Goal: Task Accomplishment & Management: Complete application form

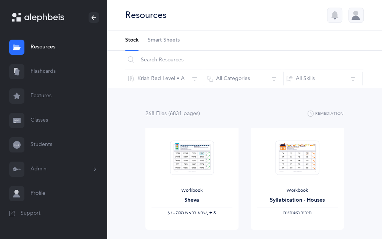
click at [44, 118] on link "Classes" at bounding box center [53, 120] width 107 height 24
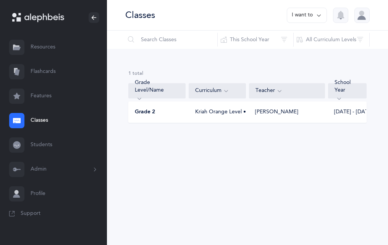
click at [229, 113] on div "Kriah Orange Level • A" at bounding box center [217, 112] width 57 height 8
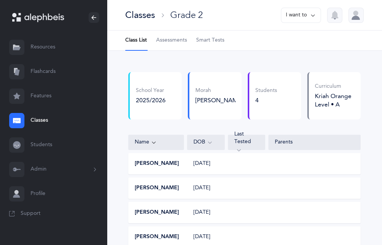
click at [174, 40] on span "Assessments" at bounding box center [171, 41] width 31 height 8
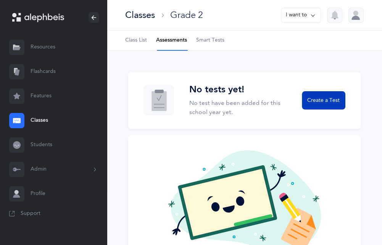
click at [327, 104] on span "Create a Test" at bounding box center [323, 101] width 32 height 8
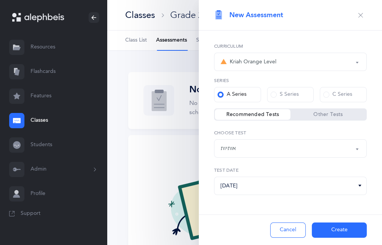
click at [277, 61] on div "Kriah Orange Level" at bounding box center [291, 61] width 140 height 13
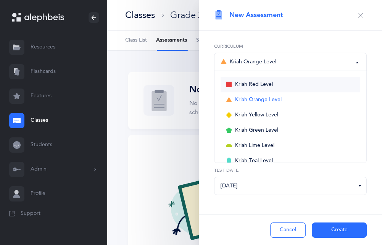
click at [252, 85] on span "Kriah Red Level" at bounding box center [254, 84] width 38 height 7
select select "3"
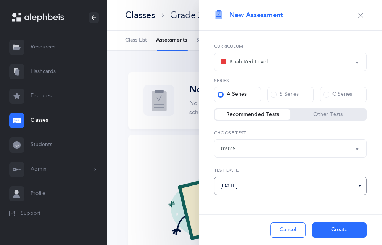
click at [263, 184] on input "[DATE]" at bounding box center [290, 186] width 153 height 18
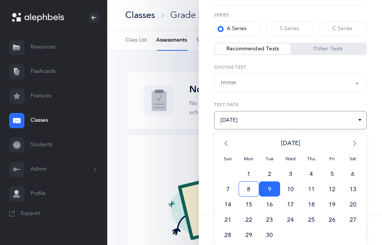
click at [245, 187] on span "8" at bounding box center [249, 188] width 21 height 15
type input "[DATE]"
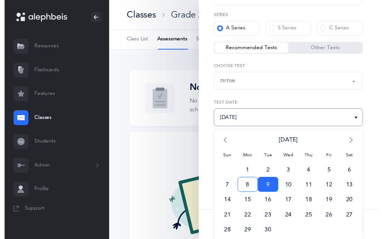
scroll to position [2, 0]
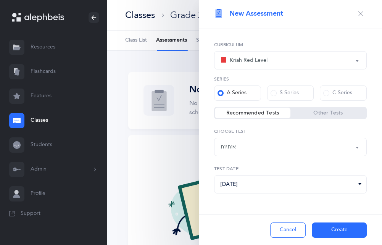
click at [345, 232] on button "Create" at bounding box center [339, 229] width 55 height 15
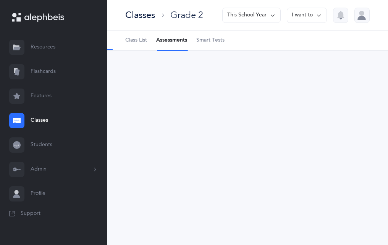
select select "2"
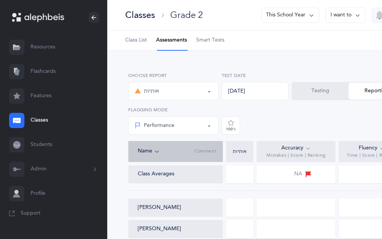
click at [239, 175] on div at bounding box center [239, 174] width 27 height 18
click at [240, 208] on div at bounding box center [239, 208] width 27 height 18
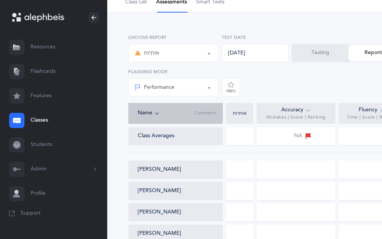
scroll to position [76, 0]
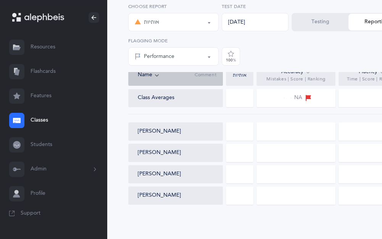
click at [235, 135] on div at bounding box center [239, 132] width 27 height 18
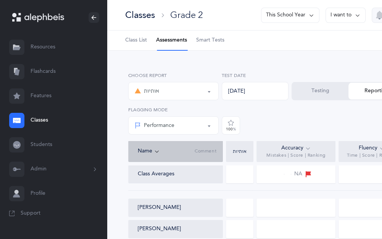
click at [328, 90] on button "Testing" at bounding box center [320, 91] width 56 height 17
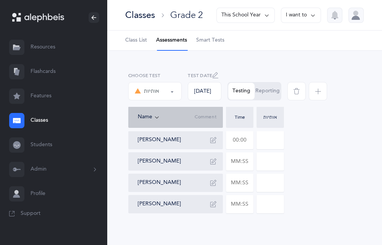
click at [234, 139] on input "text" at bounding box center [239, 140] width 27 height 18
type input "05:10"
type input "0"
click at [237, 160] on input "text" at bounding box center [239, 162] width 27 height 18
click at [236, 181] on input "text" at bounding box center [239, 183] width 27 height 18
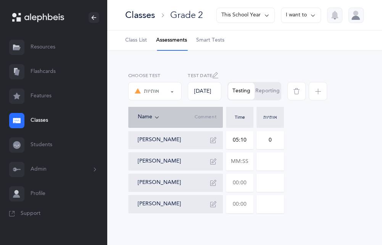
click at [232, 204] on input "text" at bounding box center [239, 204] width 27 height 18
type input "03:42"
type input "0"
click at [237, 184] on input "text" at bounding box center [239, 183] width 27 height 18
type input "02:16"
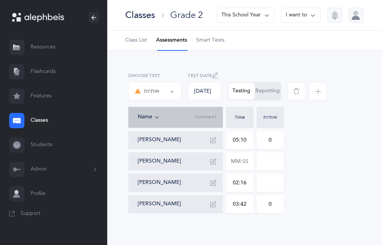
type input "0"
click at [313, 173] on div "[PERSON_NAME] 05:10 0 [PERSON_NAME] [PERSON_NAME] 02:16 0 [PERSON_NAME] 03:42 0" at bounding box center [244, 172] width 232 height 82
click at [271, 183] on input "0" at bounding box center [270, 183] width 27 height 18
type input "3"
click at [310, 178] on div "[PERSON_NAME] 05:10 0 [PERSON_NAME] [PERSON_NAME] 02:16 3 [PERSON_NAME] 03:42 0" at bounding box center [244, 172] width 232 height 82
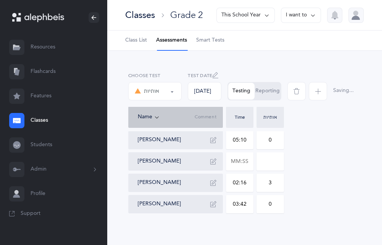
click at [266, 94] on button "Reporting" at bounding box center [268, 91] width 26 height 17
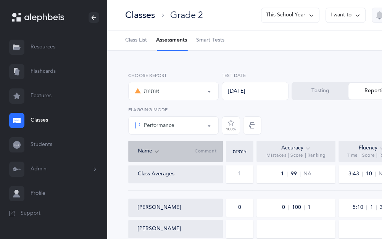
click at [327, 87] on button "Testing" at bounding box center [320, 91] width 56 height 17
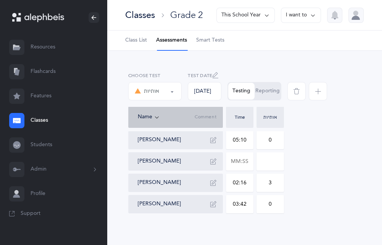
click at [274, 137] on input "0" at bounding box center [270, 140] width 27 height 18
click at [274, 203] on input "0" at bounding box center [270, 204] width 27 height 18
type input "2"
click at [321, 201] on div "[PERSON_NAME] 05:10 0 [PERSON_NAME] [PERSON_NAME] 02:16 3 [PERSON_NAME] 03:42 2" at bounding box center [244, 172] width 232 height 82
click at [274, 143] on input "0" at bounding box center [270, 140] width 27 height 18
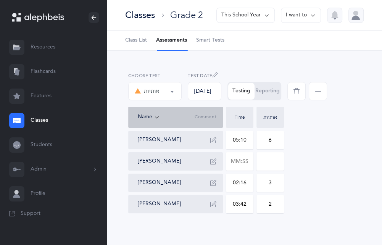
type input "6"
click at [301, 147] on div "[PERSON_NAME] 05:10 6 [PERSON_NAME] [PERSON_NAME] 02:16 3 [PERSON_NAME] 03:42 2" at bounding box center [244, 172] width 232 height 82
click at [264, 89] on button "Reporting" at bounding box center [268, 91] width 26 height 17
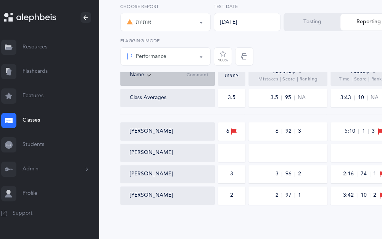
scroll to position [76, 0]
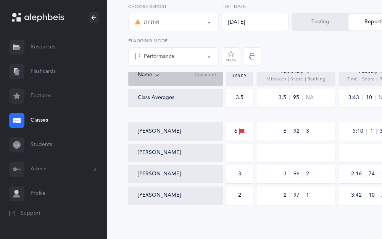
click at [294, 54] on div "אותיות אותיות Choose report [DATE] Test Date Testing Reporting Performance Perc…" at bounding box center [267, 36] width 280 height 72
click at [255, 56] on icon "button" at bounding box center [252, 56] width 6 height 6
click at [307, 25] on button "Testing" at bounding box center [320, 22] width 56 height 17
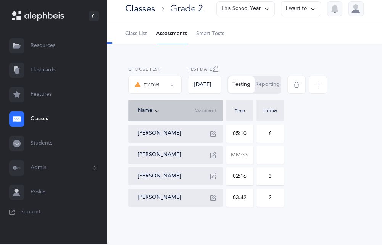
scroll to position [5, 0]
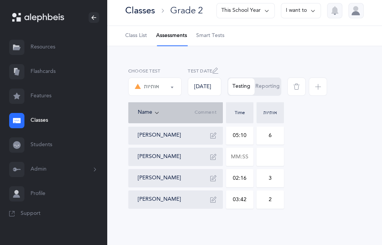
click at [142, 32] on span "Class List" at bounding box center [136, 36] width 22 height 8
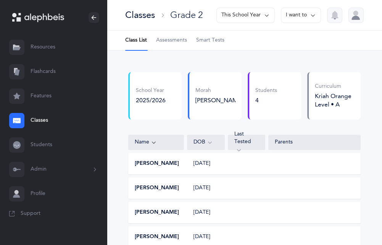
click at [212, 39] on span "Smart Tests" at bounding box center [210, 41] width 28 height 8
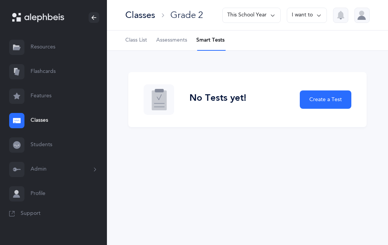
click at [172, 40] on span "Assessments" at bounding box center [171, 41] width 31 height 8
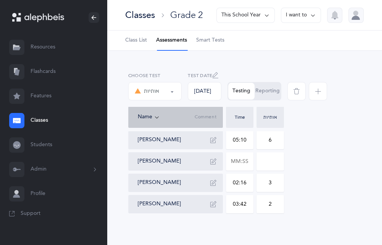
click at [136, 40] on span "Class List" at bounding box center [136, 41] width 22 height 8
